Goal: Information Seeking & Learning: Learn about a topic

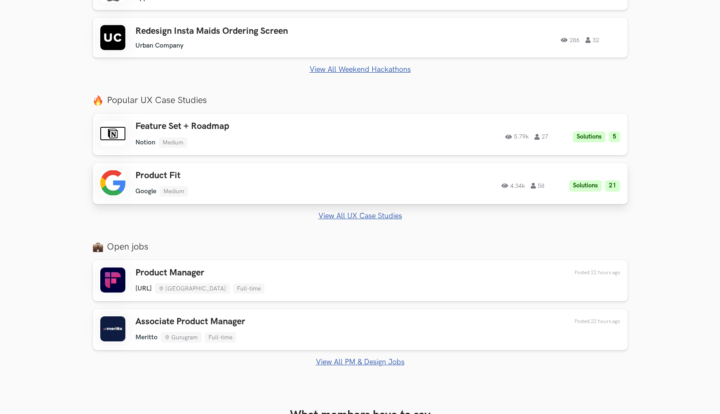
scroll to position [384, 0]
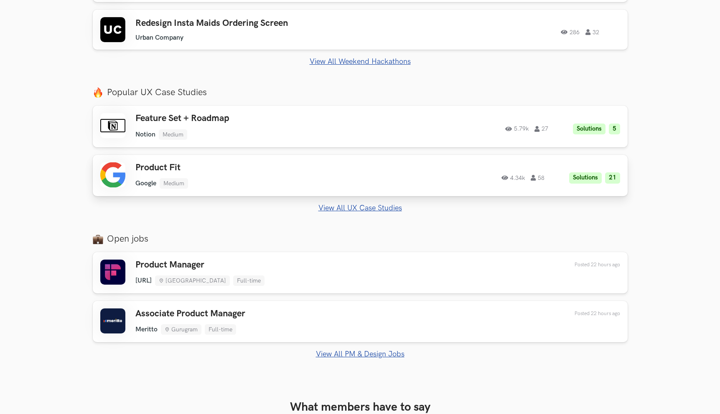
click at [330, 172] on h3 "Product Fit" at bounding box center [253, 167] width 237 height 11
click at [392, 210] on link "View All UX Case Studies" at bounding box center [360, 208] width 535 height 9
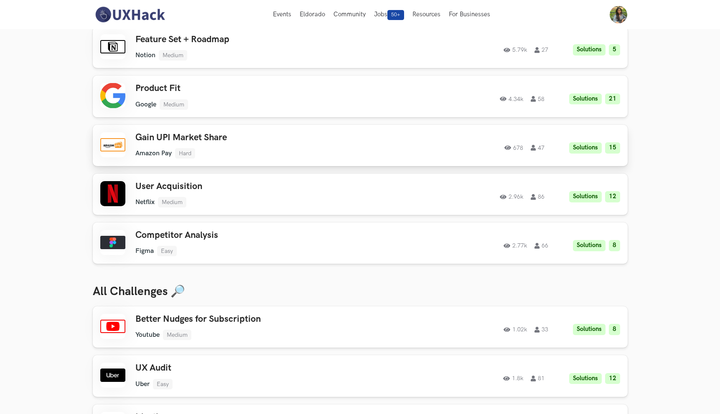
scroll to position [60, 0]
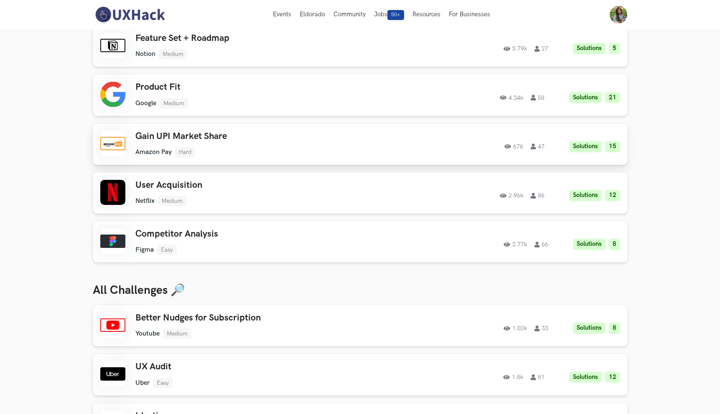
click at [573, 146] on li "Solutions" at bounding box center [585, 146] width 33 height 11
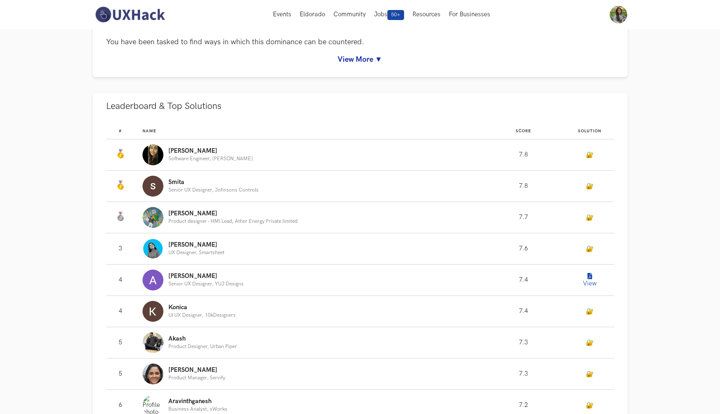
scroll to position [240, 0]
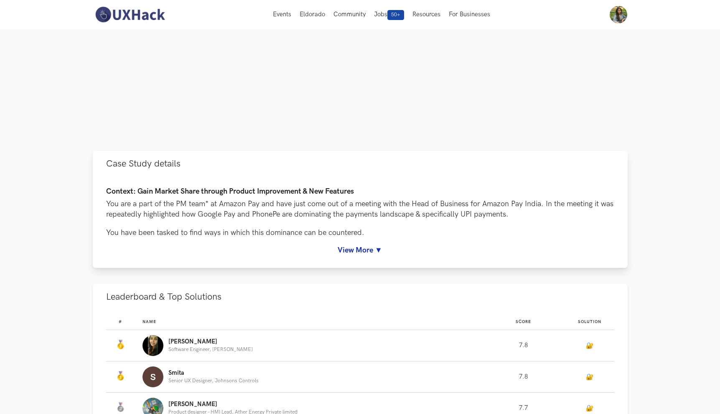
click at [380, 244] on div "Context: Gain Market Share through Product Improvement & New Features You are a…" at bounding box center [360, 221] width 508 height 67
click at [378, 251] on link "View More ▼" at bounding box center [360, 250] width 508 height 9
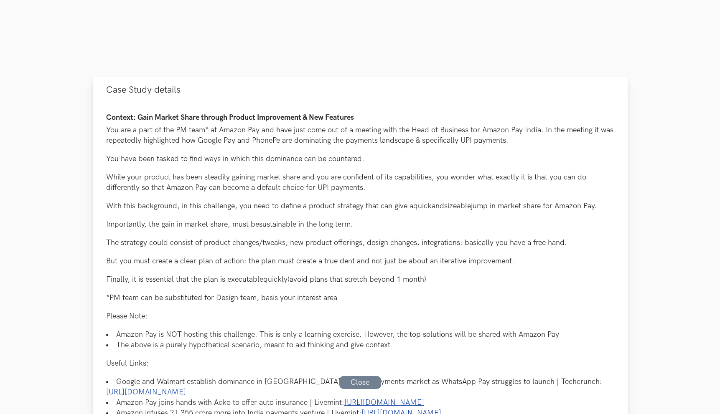
scroll to position [314, 0]
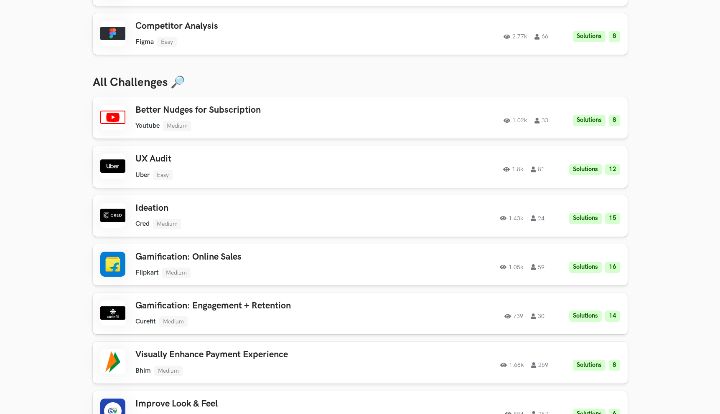
scroll to position [277, 0]
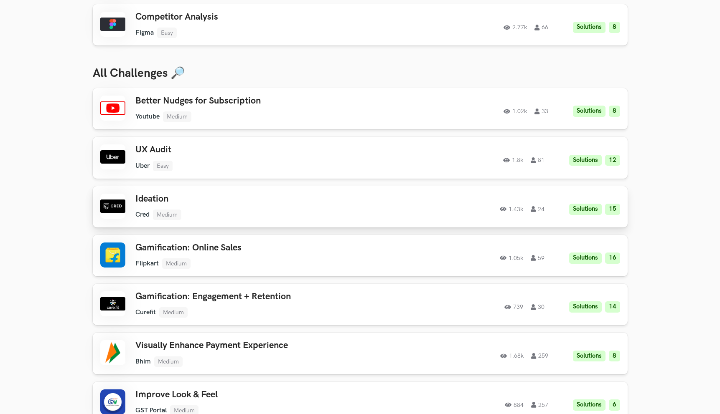
click at [321, 219] on ul "Cred Medium" at bounding box center [253, 215] width 237 height 10
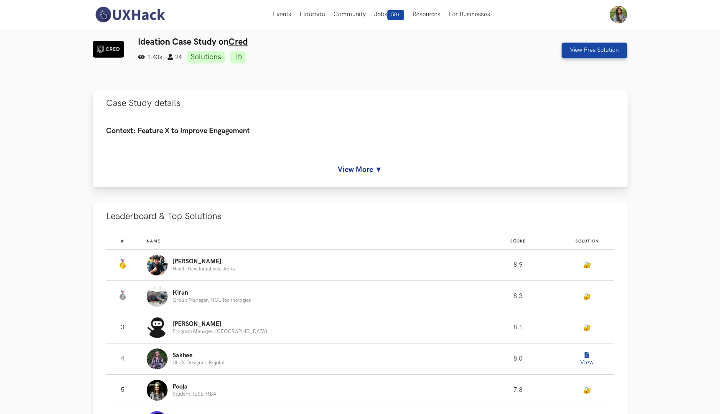
click at [369, 173] on link "View More ▼" at bounding box center [360, 169] width 508 height 9
